Goal: Entertainment & Leisure: Consume media (video, audio)

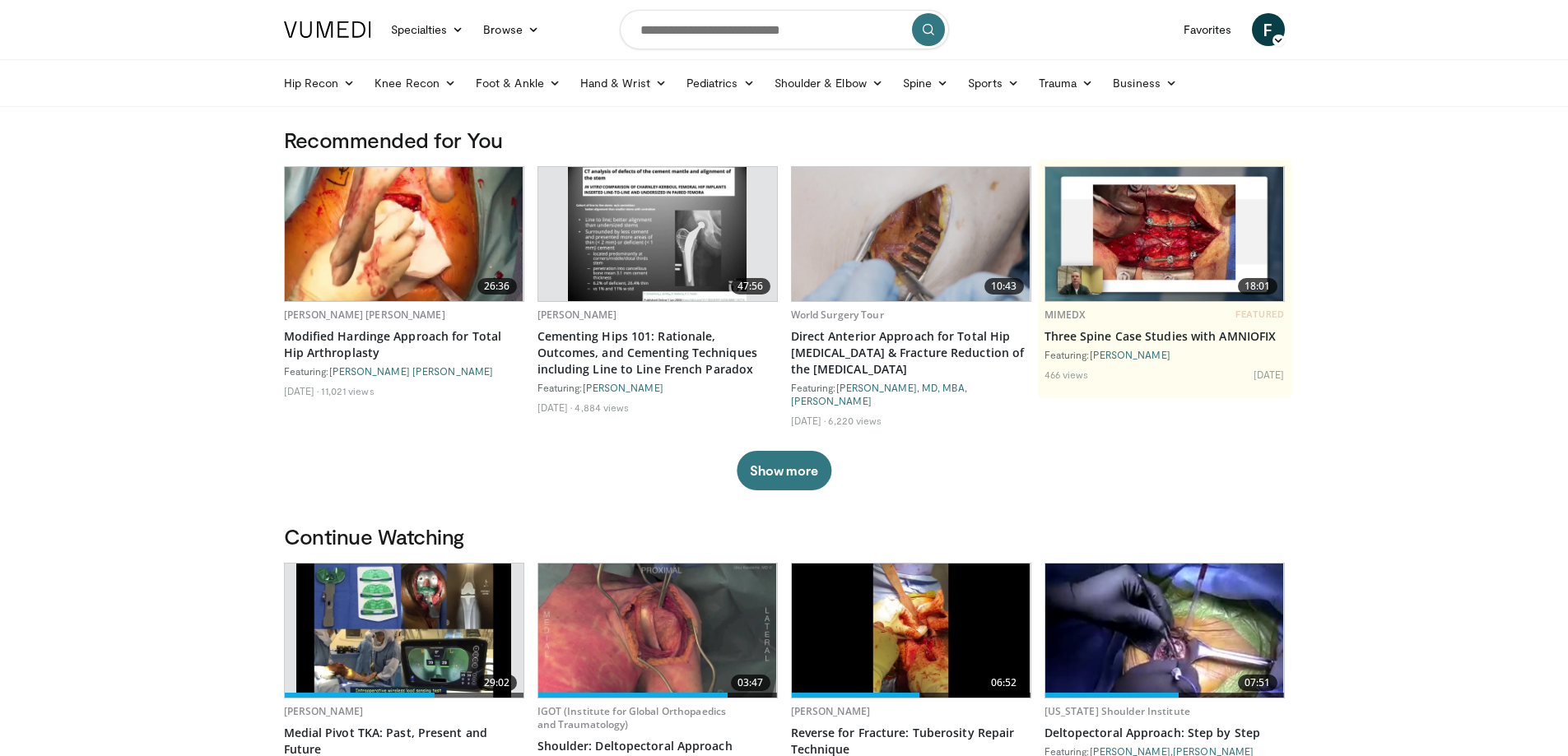
click at [350, 88] on link "Hip Recon" at bounding box center [319, 83] width 91 height 33
click at [310, 123] on link "Hip Arthroplasty" at bounding box center [372, 122] width 196 height 26
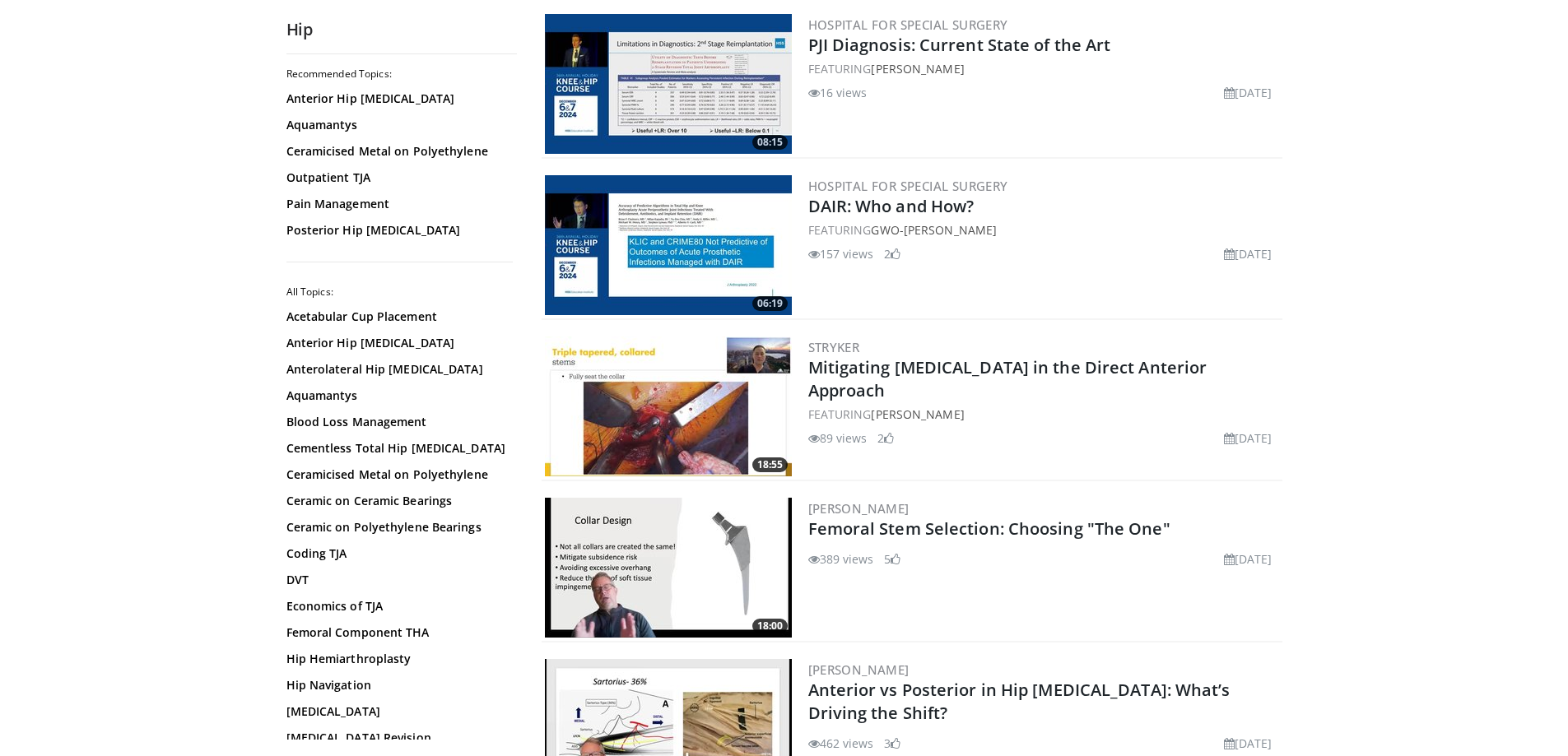
scroll to position [3126, 0]
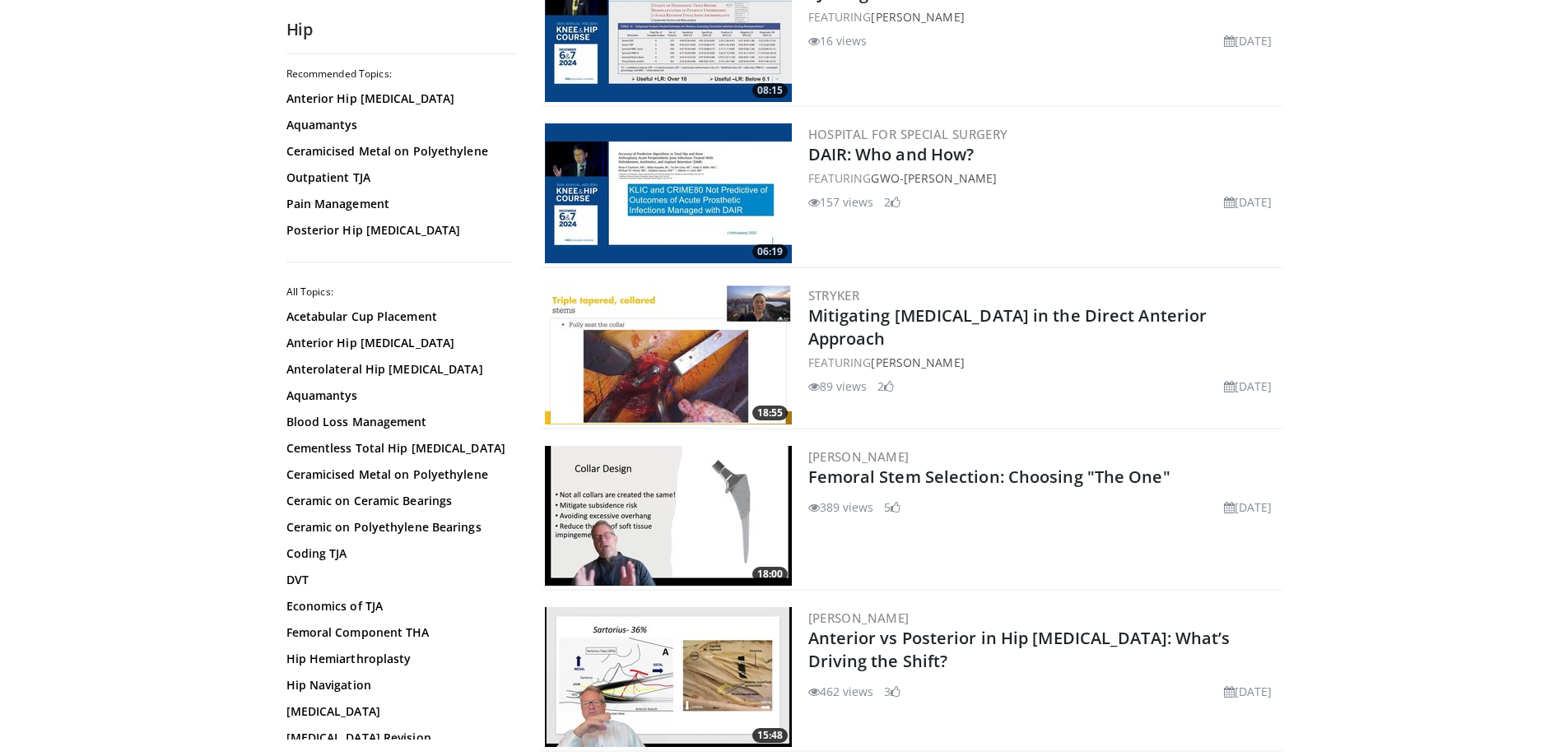
click at [641, 504] on img at bounding box center [668, 516] width 247 height 140
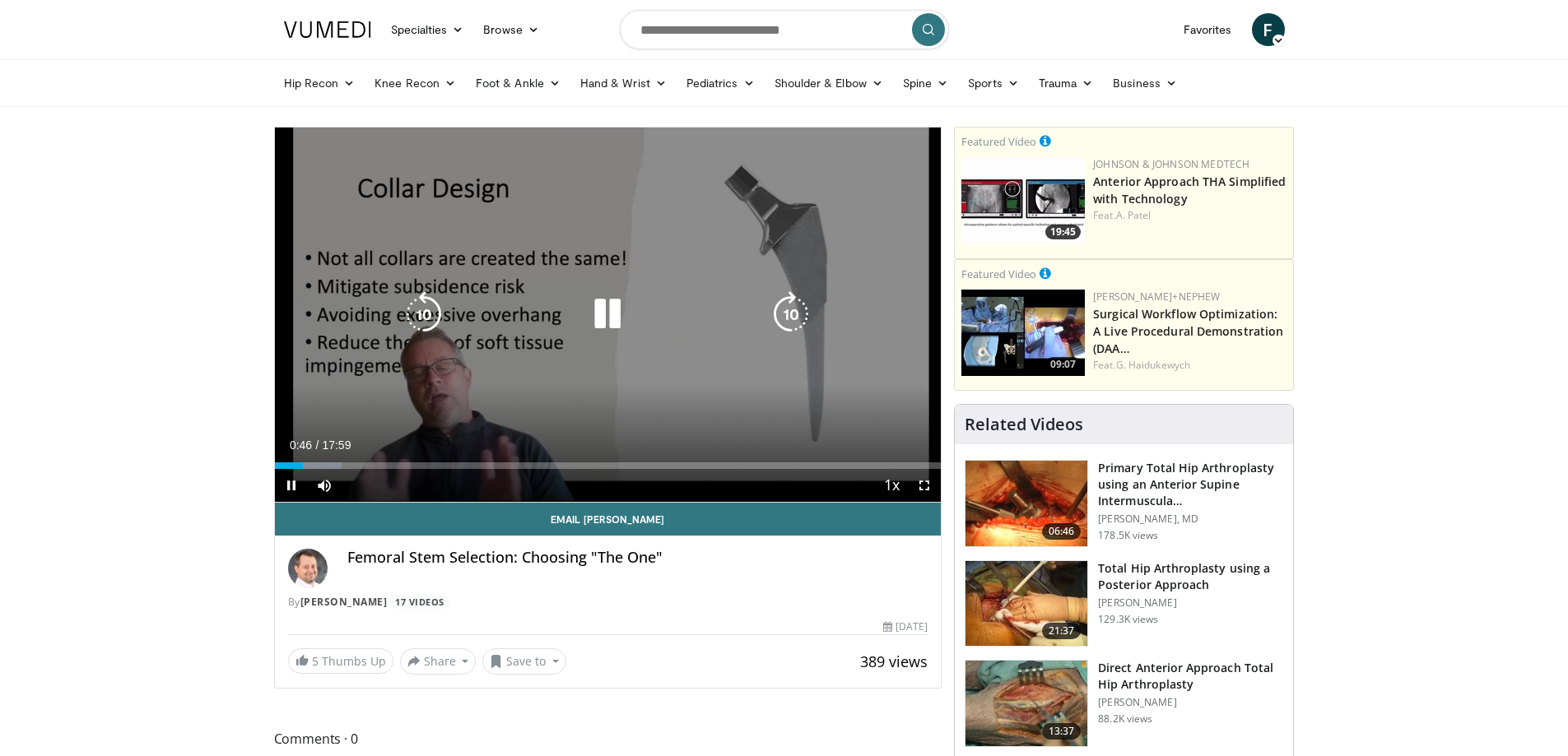
click at [606, 330] on icon "Video Player" at bounding box center [606, 314] width 46 height 46
click at [566, 336] on div "10 seconds Tap to unmute" at bounding box center [608, 315] width 667 height 374
click at [498, 357] on div "10 seconds Tap to unmute" at bounding box center [608, 315] width 667 height 374
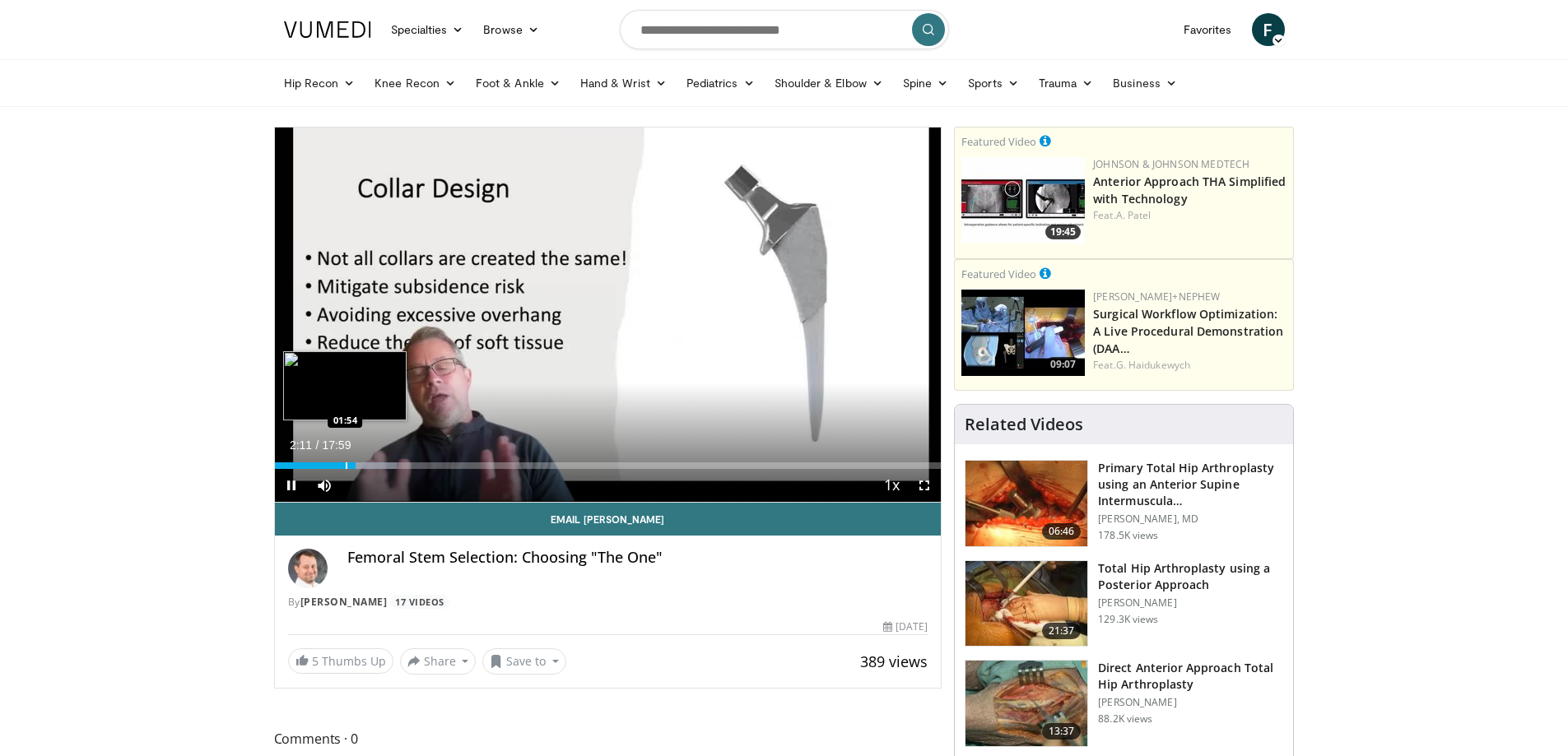
click at [344, 463] on div "02:11" at bounding box center [315, 466] width 81 height 7
